Goal: Transaction & Acquisition: Purchase product/service

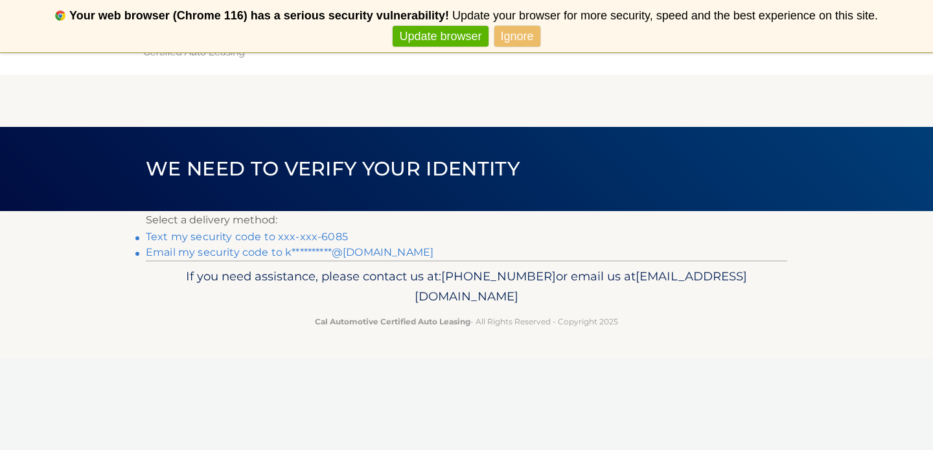
click at [283, 237] on link "Text my security code to xxx-xxx-6085" at bounding box center [247, 237] width 202 height 12
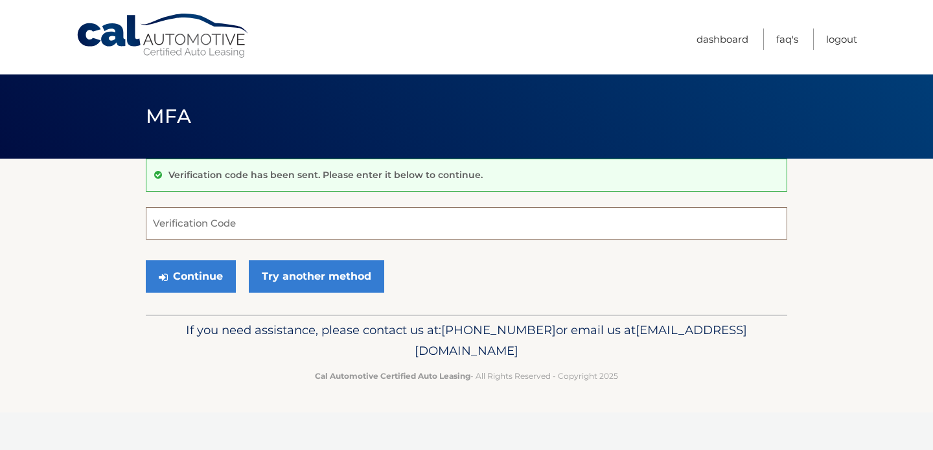
click at [258, 225] on input "Verification Code" at bounding box center [466, 223] width 641 height 32
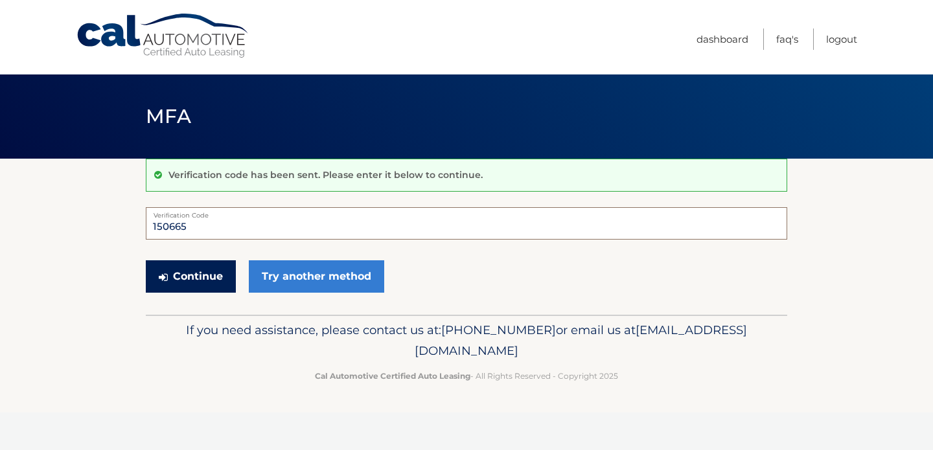
type input "150665"
click at [211, 278] on button "Continue" at bounding box center [191, 276] width 90 height 32
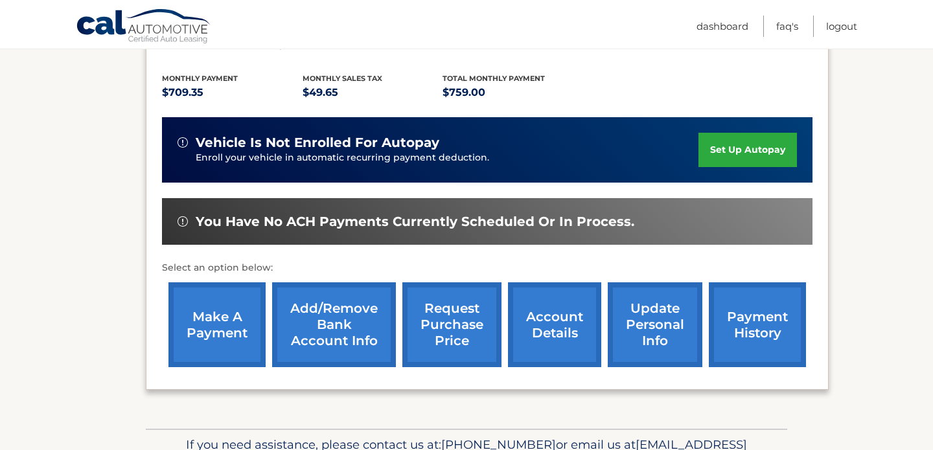
scroll to position [277, 0]
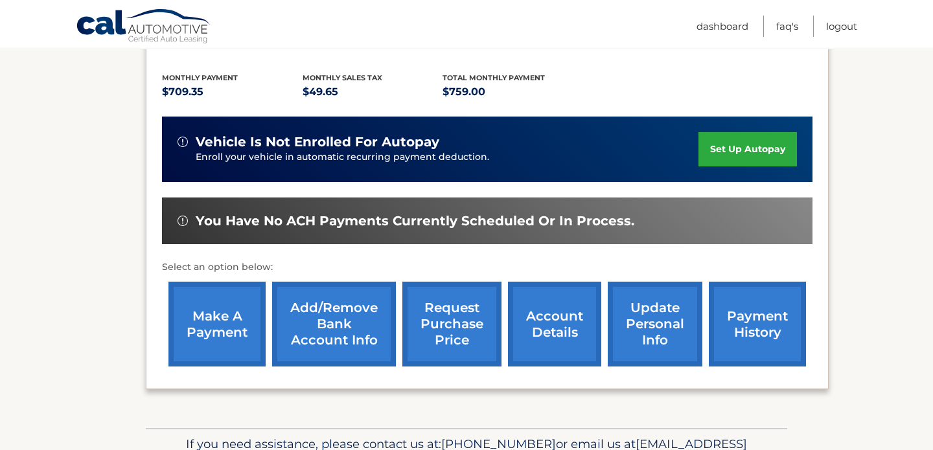
click at [180, 342] on link "make a payment" at bounding box center [216, 324] width 97 height 85
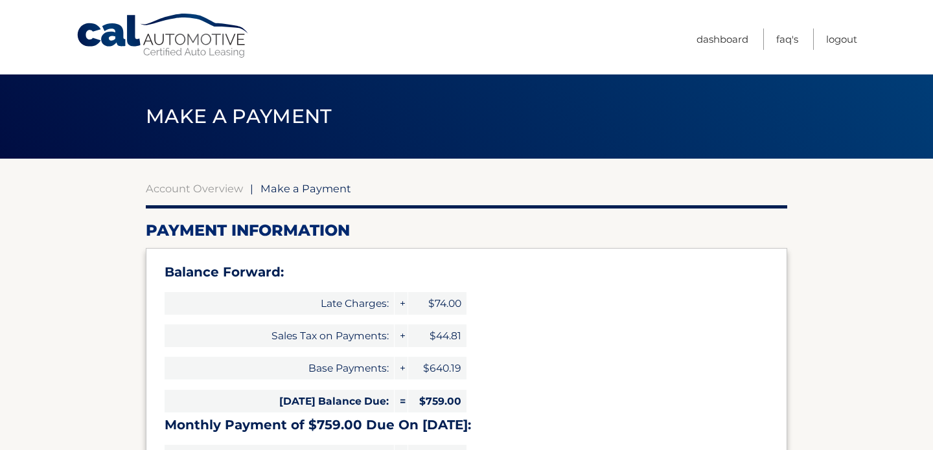
select select "MjlmZmE3ZmYtYmNiNS00NjI4LTk5NjQtY2YwNjQ4Y2Y0MDM4"
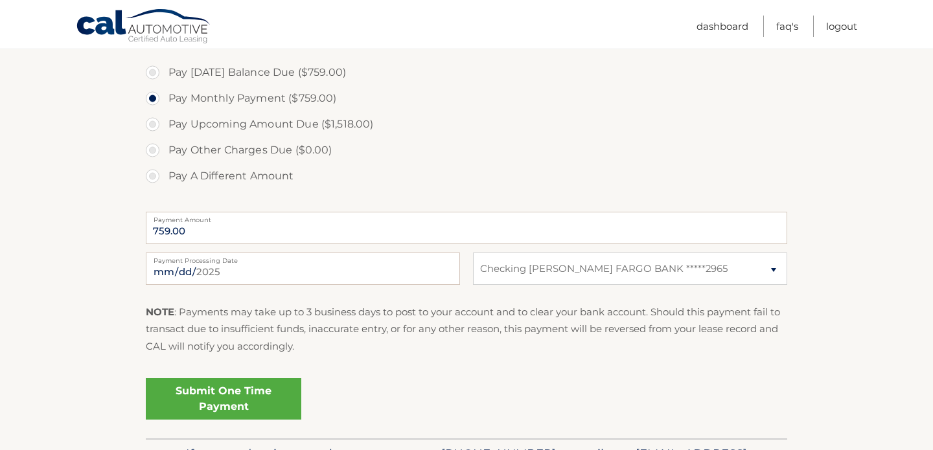
scroll to position [521, 0]
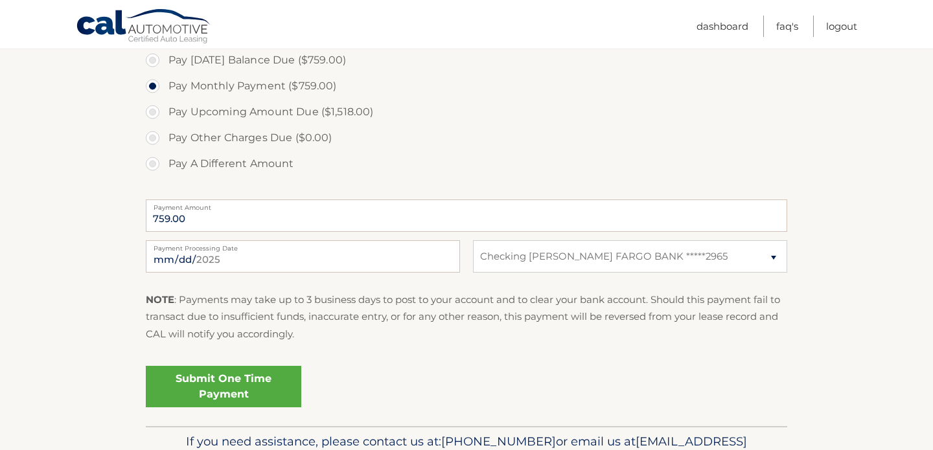
click at [234, 383] on link "Submit One Time Payment" at bounding box center [223, 386] width 155 height 41
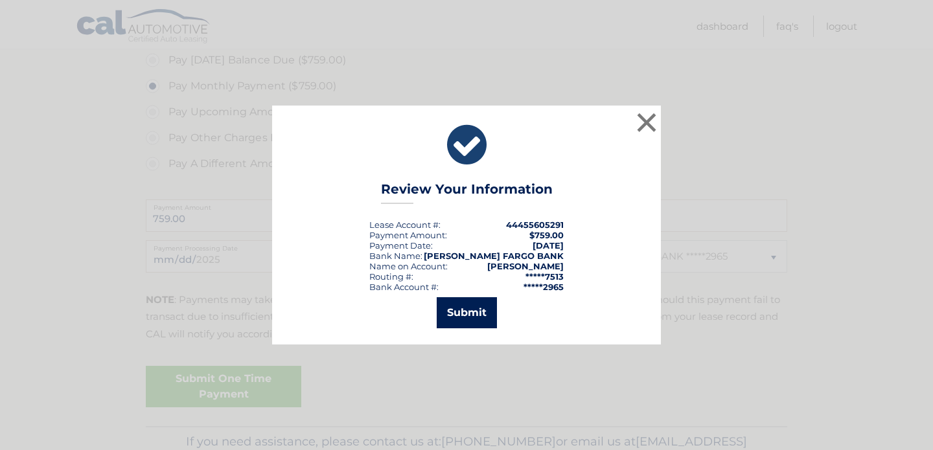
click at [471, 313] on button "Submit" at bounding box center [467, 312] width 60 height 31
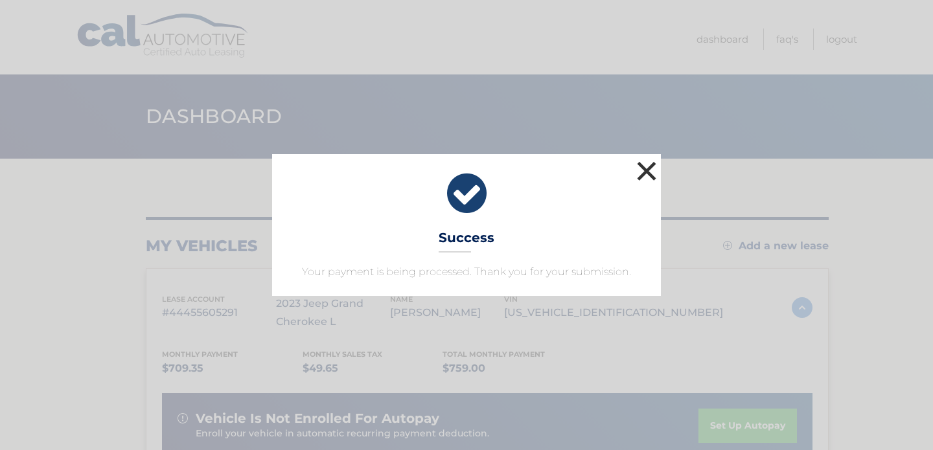
click at [644, 176] on button "×" at bounding box center [646, 171] width 26 height 26
